Goal: Transaction & Acquisition: Purchase product/service

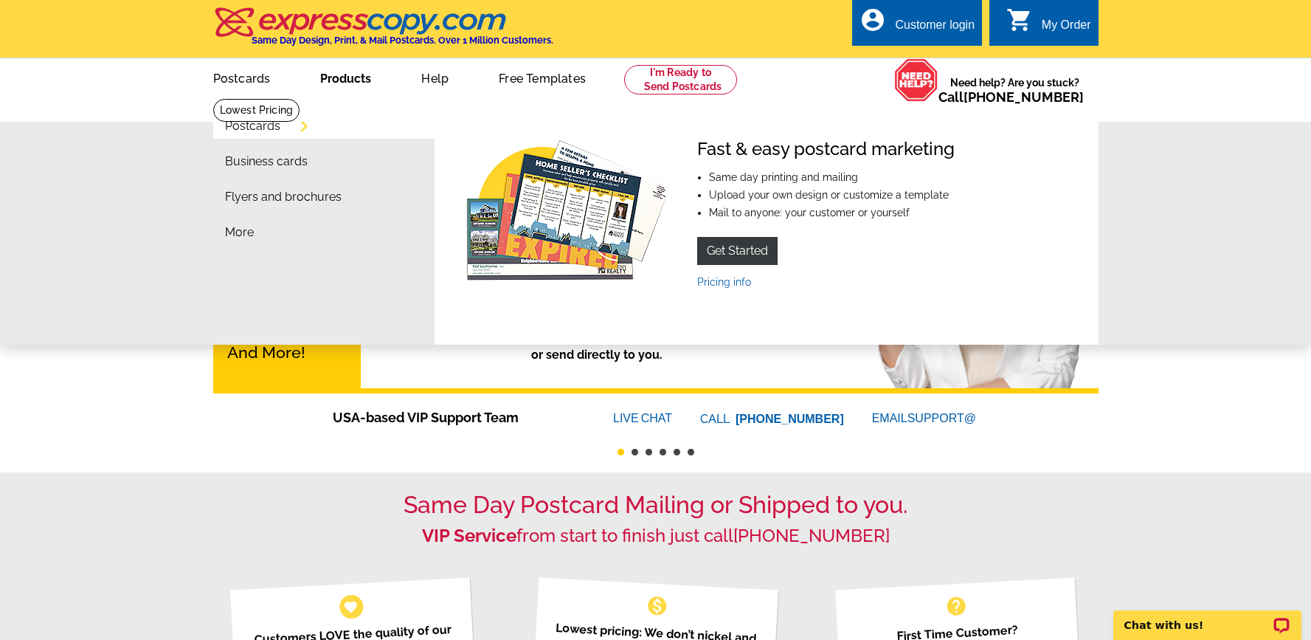
click at [277, 124] on link "Postcards" at bounding box center [252, 126] width 55 height 12
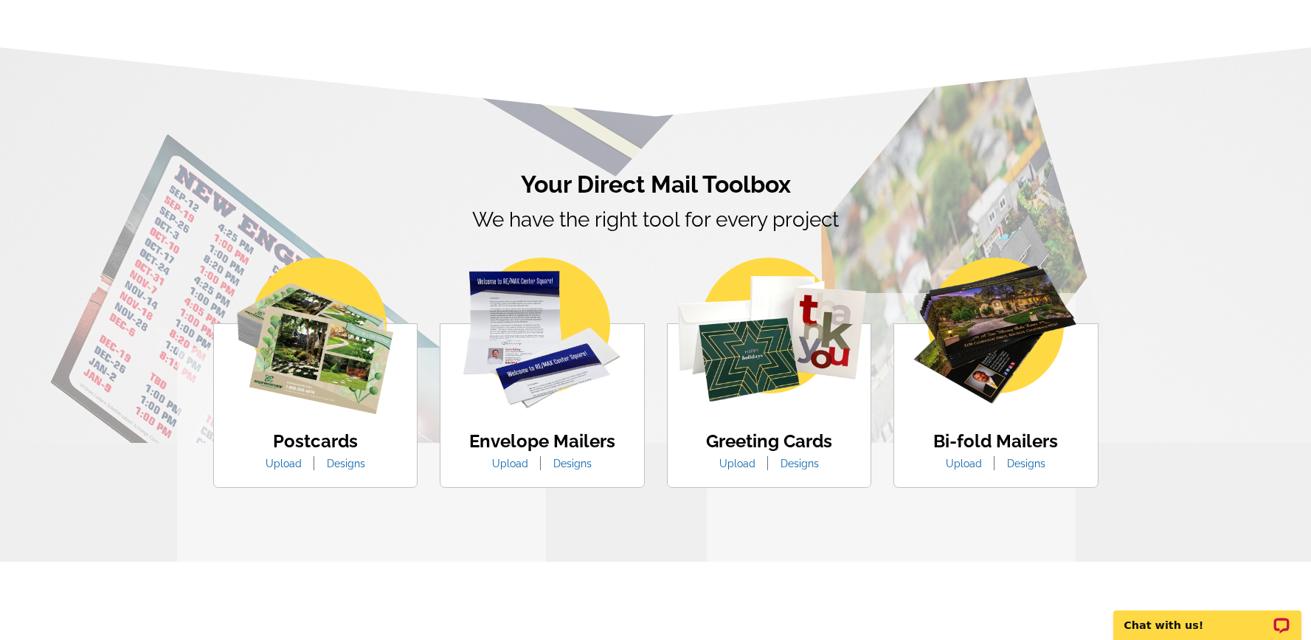
scroll to position [713, 0]
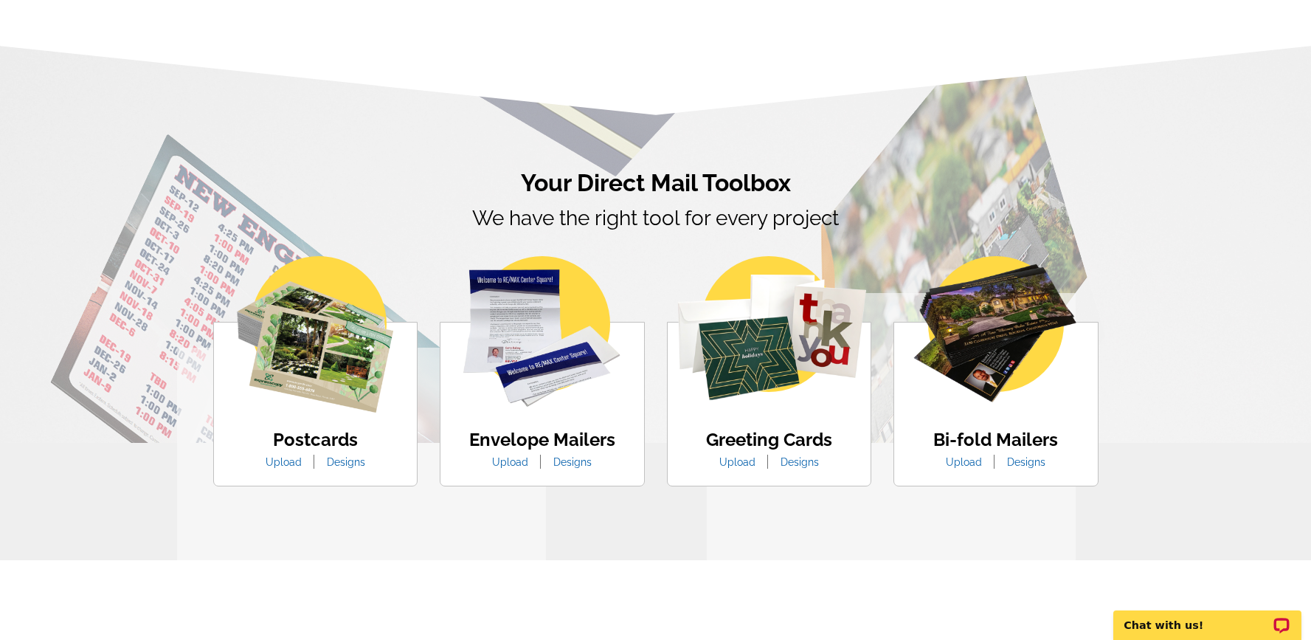
click at [333, 381] on img at bounding box center [315, 334] width 156 height 156
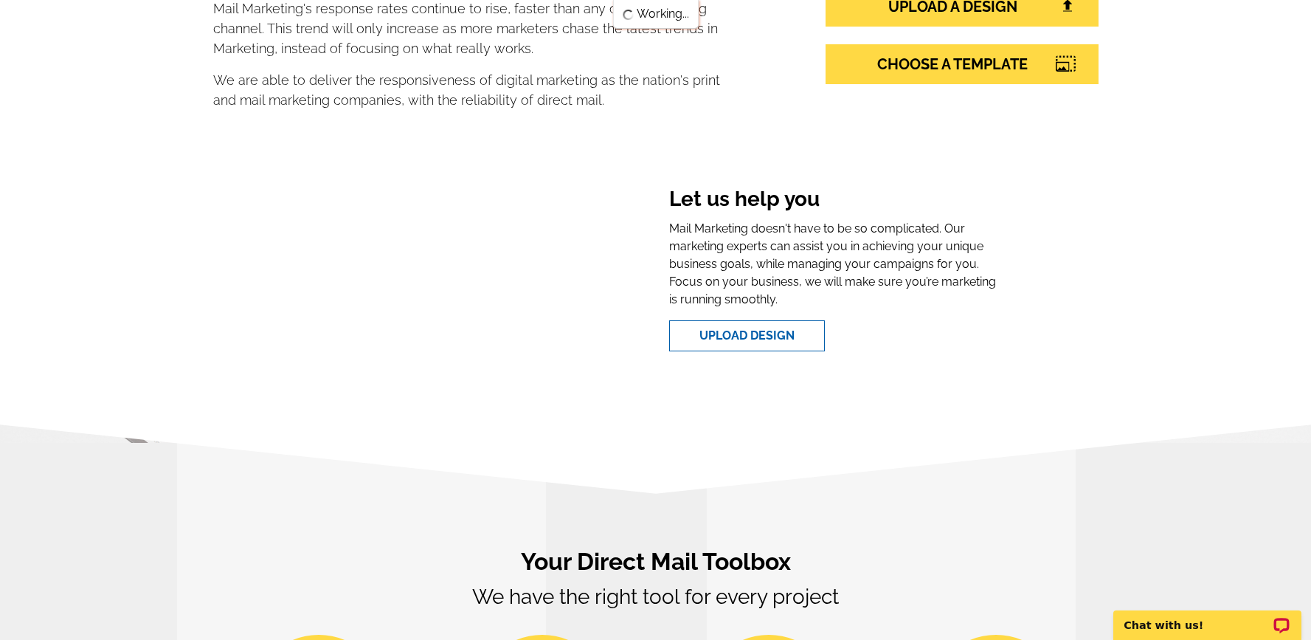
scroll to position [0, 0]
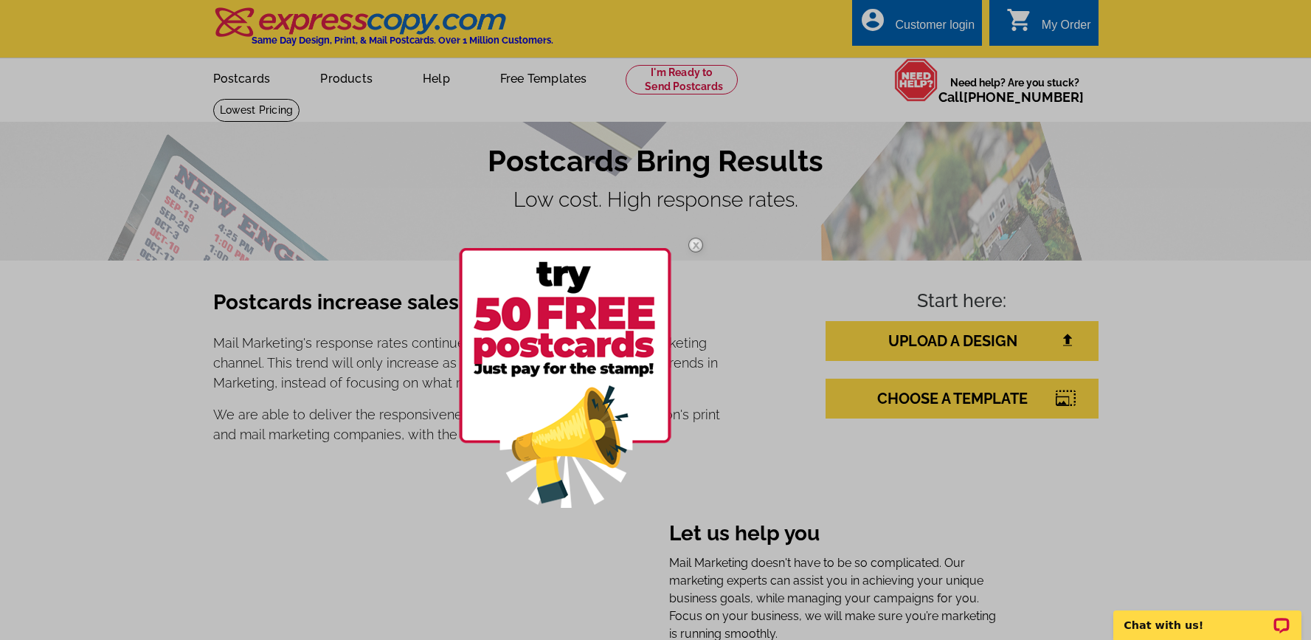
click at [817, 82] on div at bounding box center [655, 320] width 1311 height 640
click at [696, 246] on img at bounding box center [695, 245] width 43 height 43
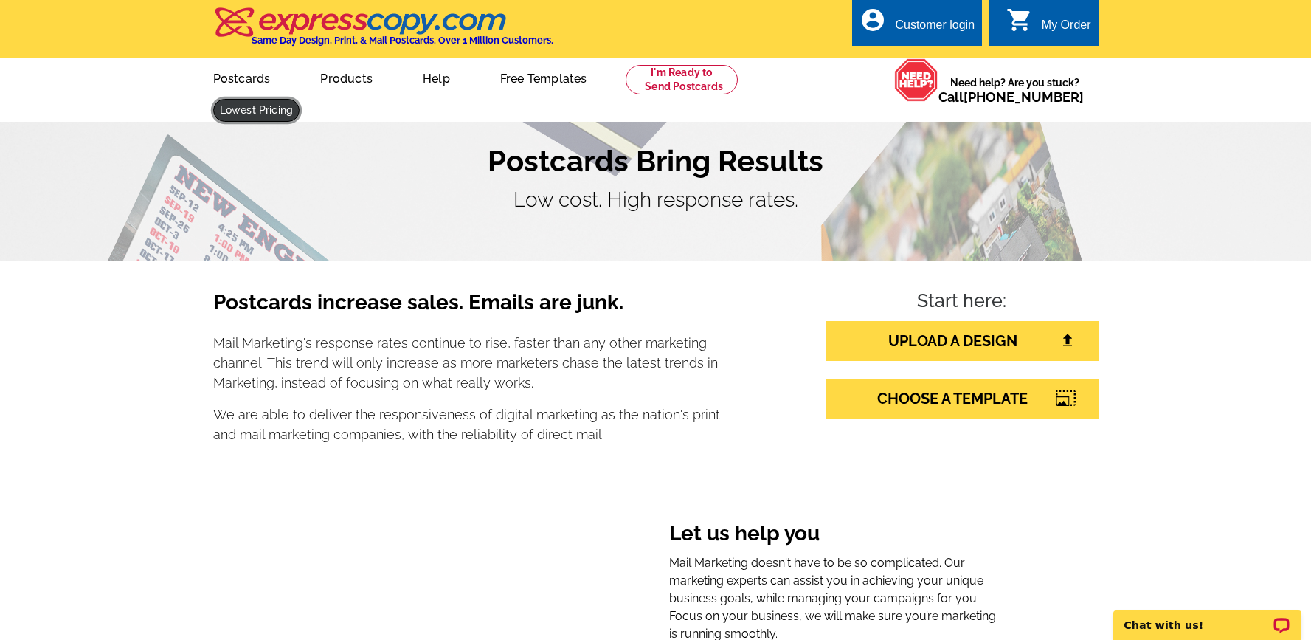
click at [300, 99] on link at bounding box center [256, 110] width 87 height 23
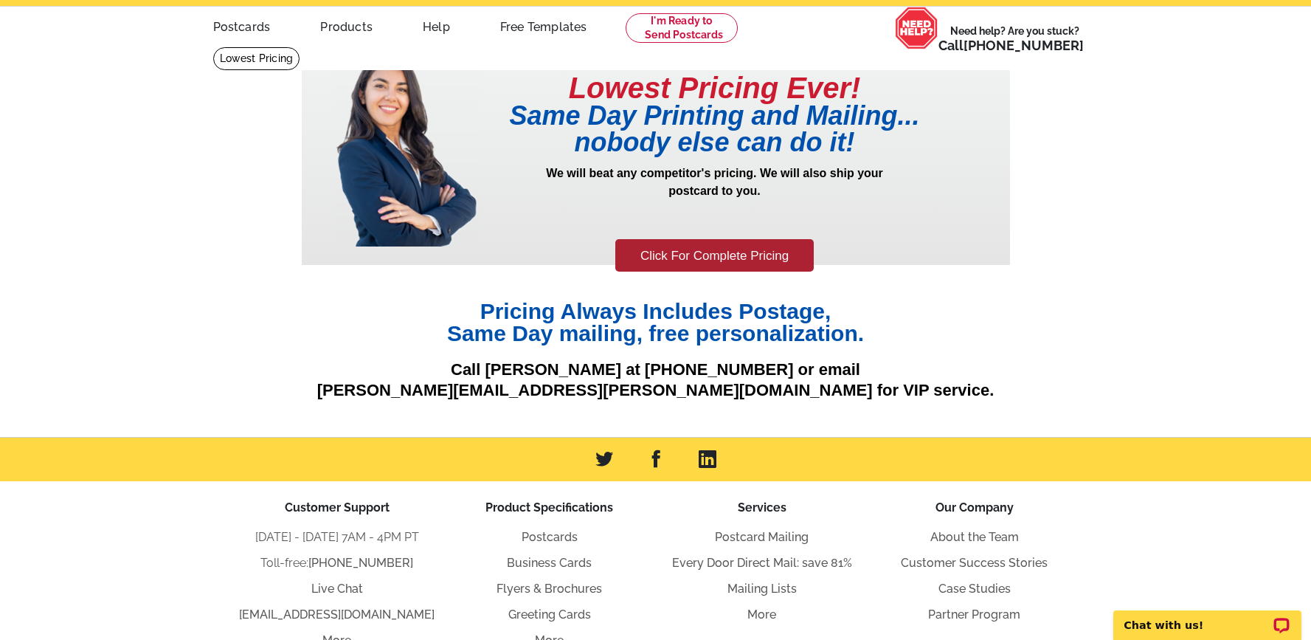
scroll to position [45, 0]
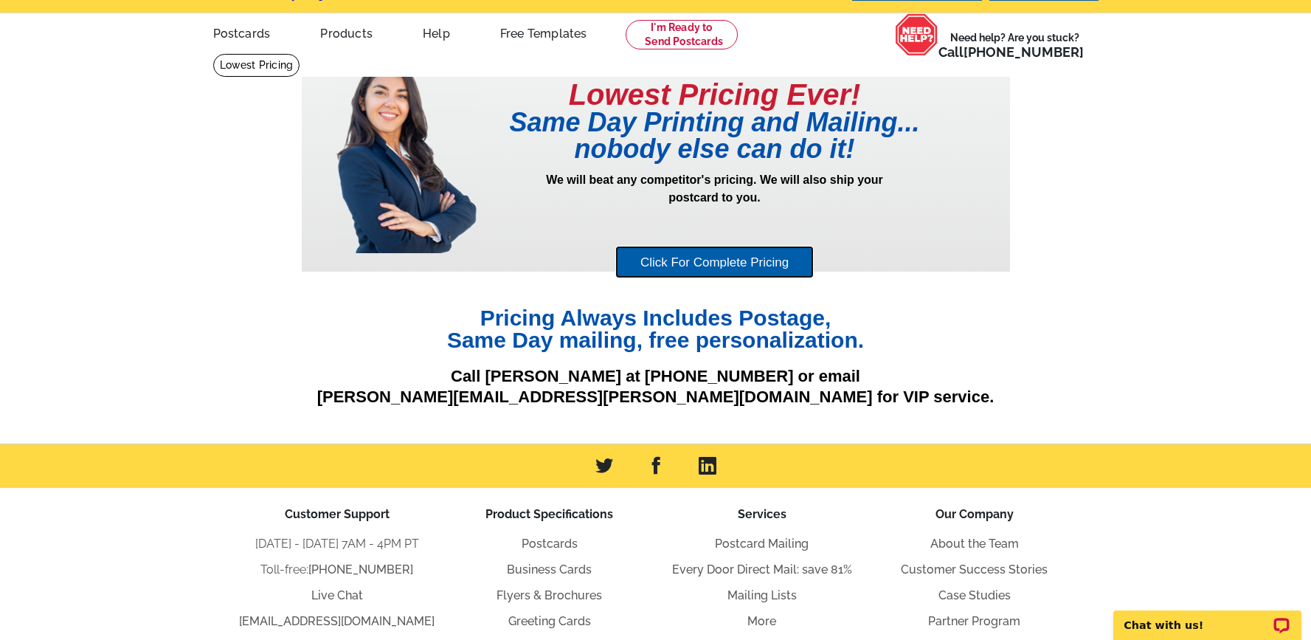
click at [734, 263] on link "Click For Complete Pricing" at bounding box center [714, 262] width 198 height 33
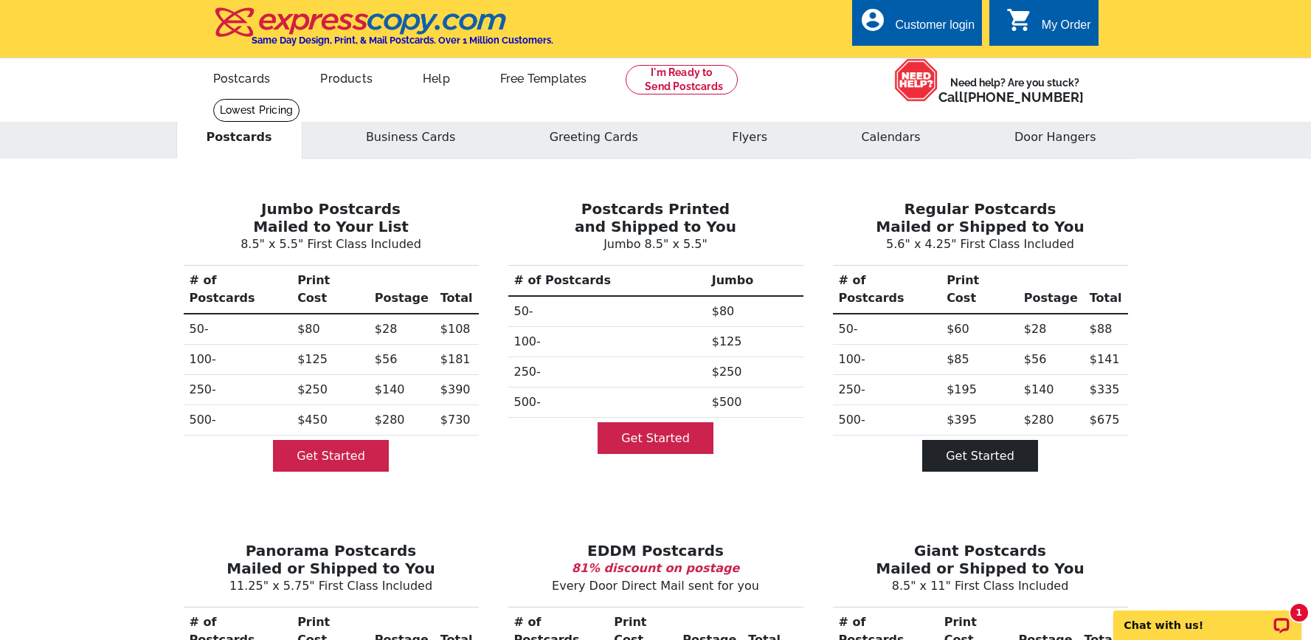
click at [992, 440] on link "Get Started" at bounding box center [980, 456] width 116 height 32
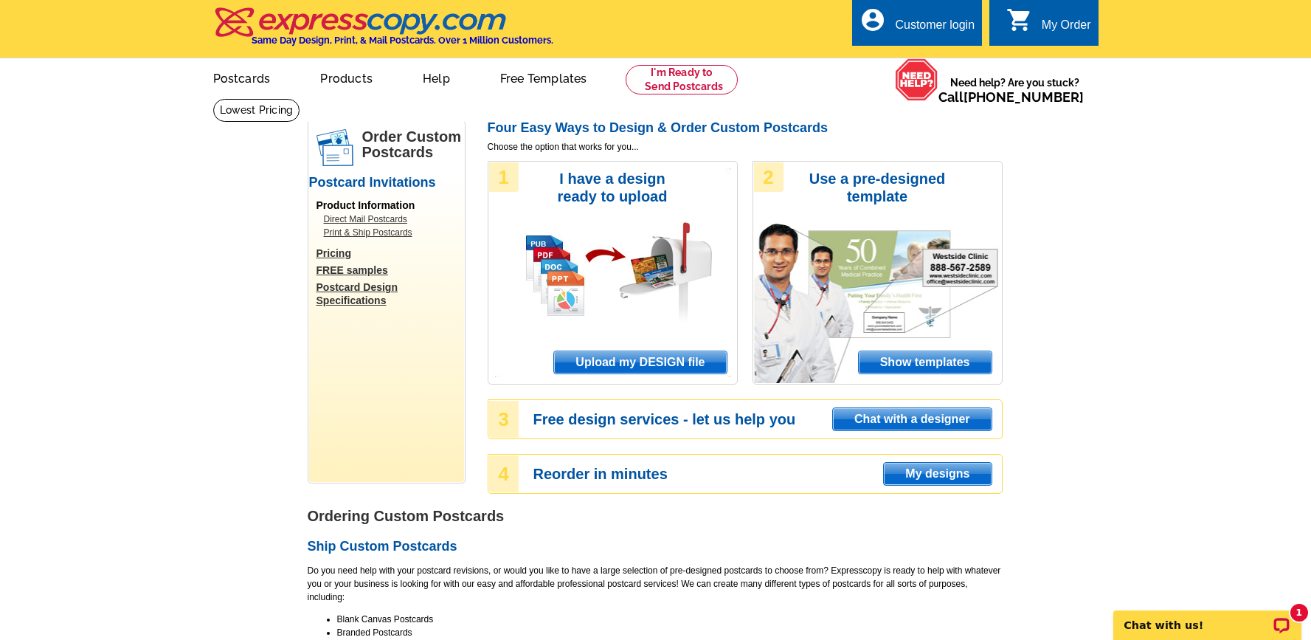
click at [931, 365] on span "Show templates" at bounding box center [925, 362] width 133 height 22
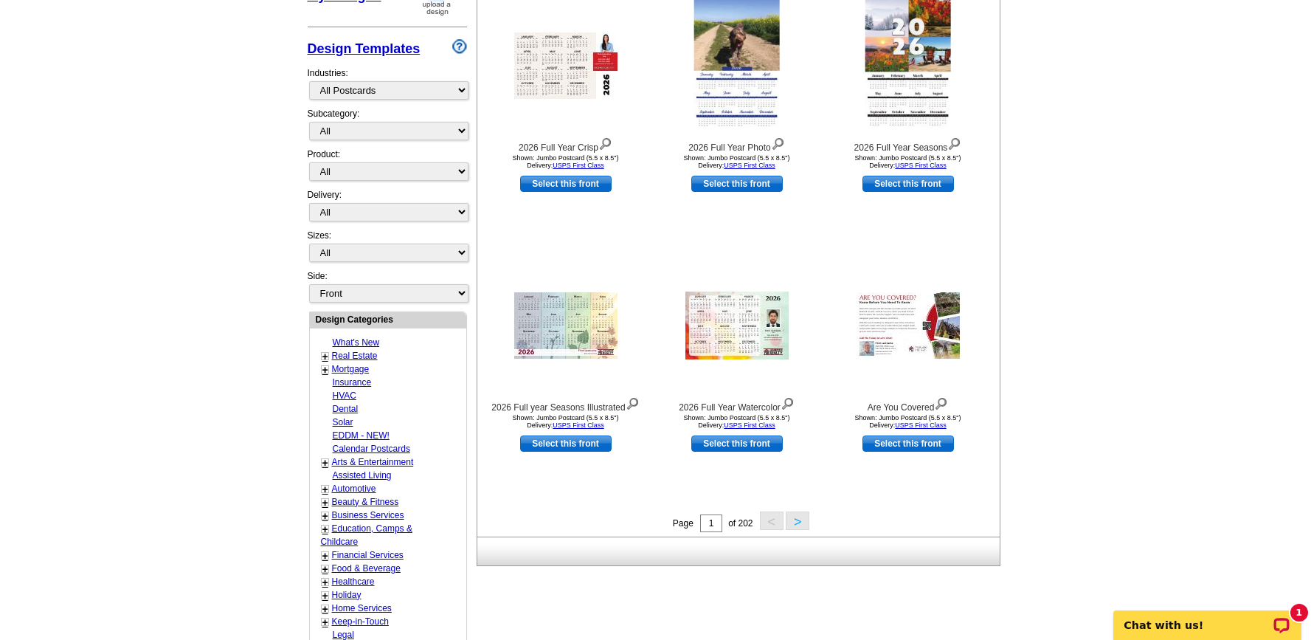
scroll to position [302, 0]
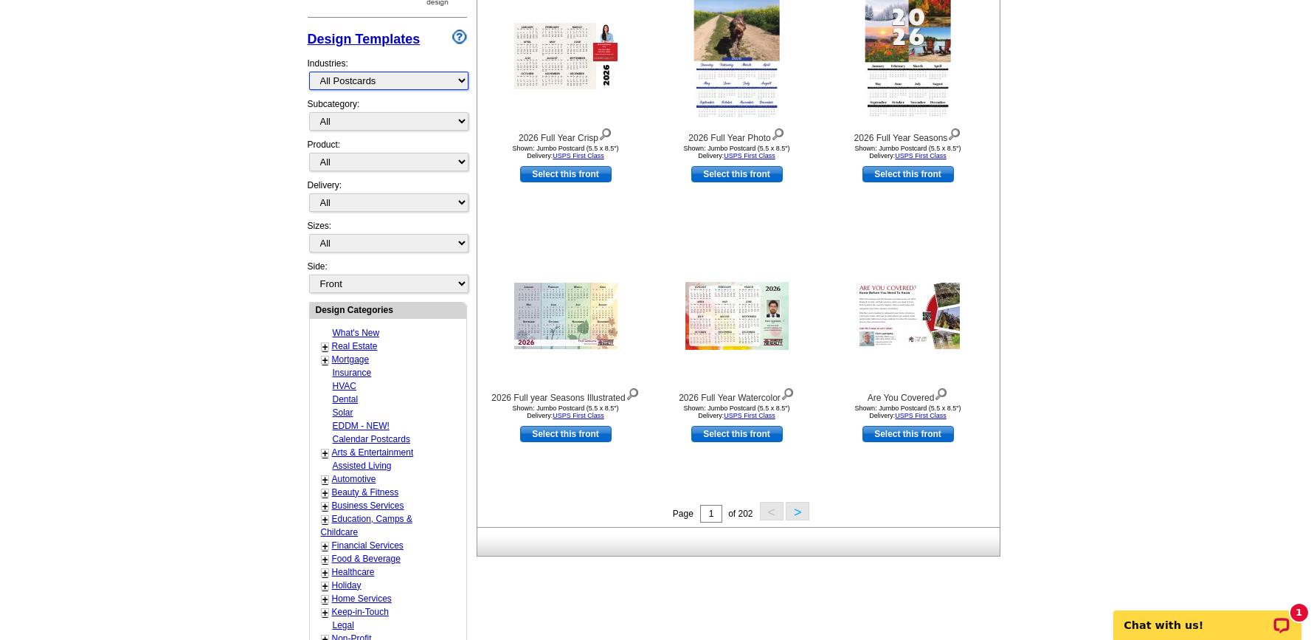
click at [408, 84] on select "What's New Real Estate Mortgage Insurance HVAC Dental Solar EDDM - NEW! Calenda…" at bounding box center [388, 81] width 159 height 18
select select "785"
click at [309, 72] on select "What's New Real Estate Mortgage Insurance HVAC Dental Solar EDDM - NEW! Calenda…" at bounding box center [388, 81] width 159 height 18
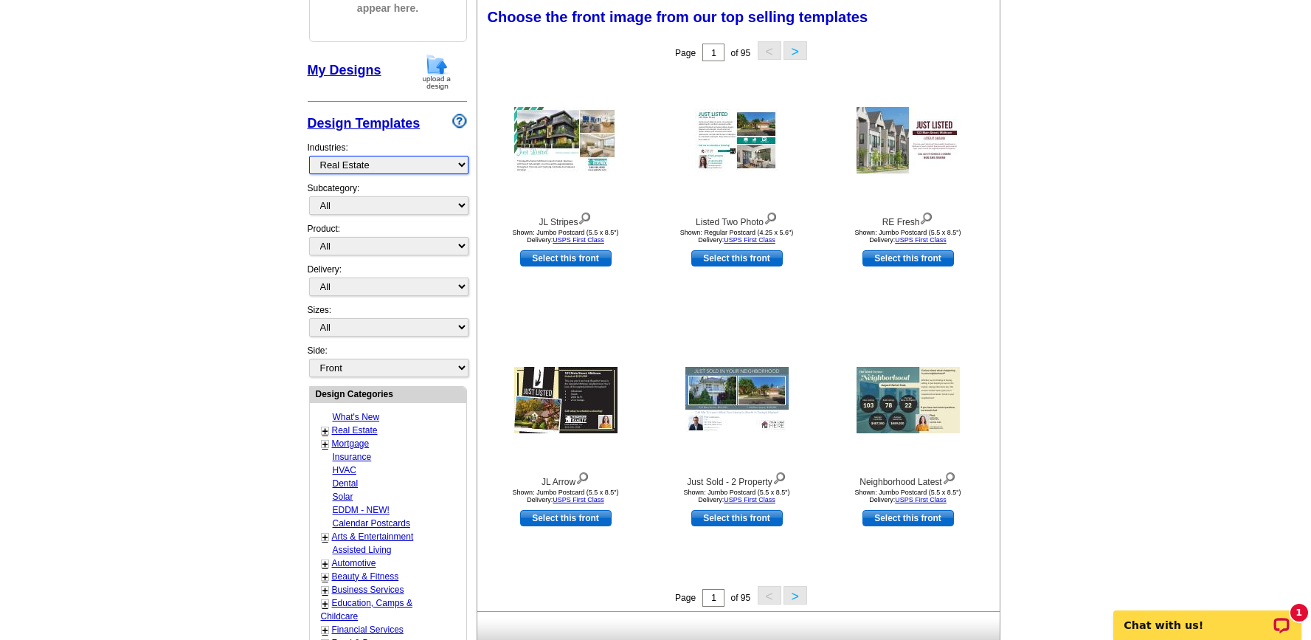
scroll to position [217, 0]
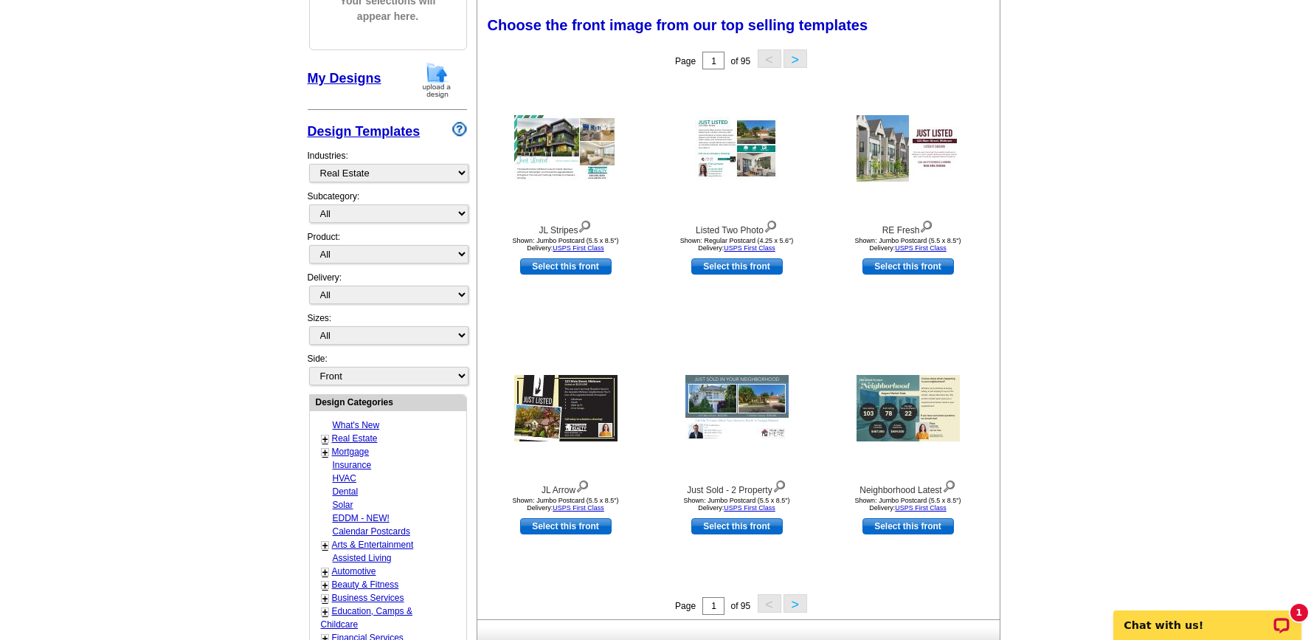
click at [794, 597] on button ">" at bounding box center [796, 603] width 24 height 18
